Goal: Find specific page/section: Find specific page/section

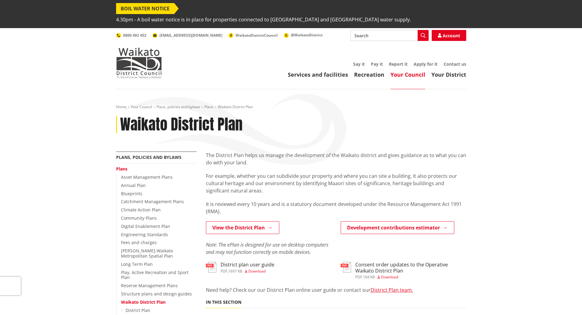
click at [360, 30] on input "Search" at bounding box center [390, 35] width 78 height 11
type input "rear site"
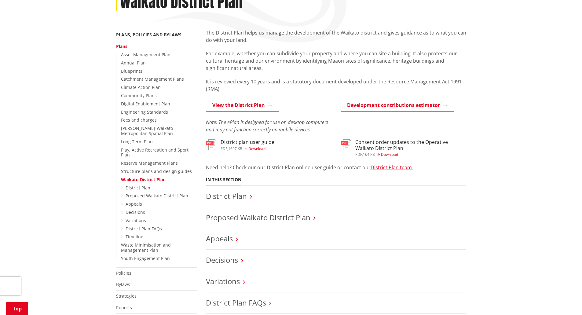
scroll to position [122, 0]
click at [234, 191] on link "District Plan" at bounding box center [226, 196] width 41 height 10
click at [235, 191] on link "District Plan" at bounding box center [226, 196] width 41 height 10
